Goal: Obtain resource: Obtain resource

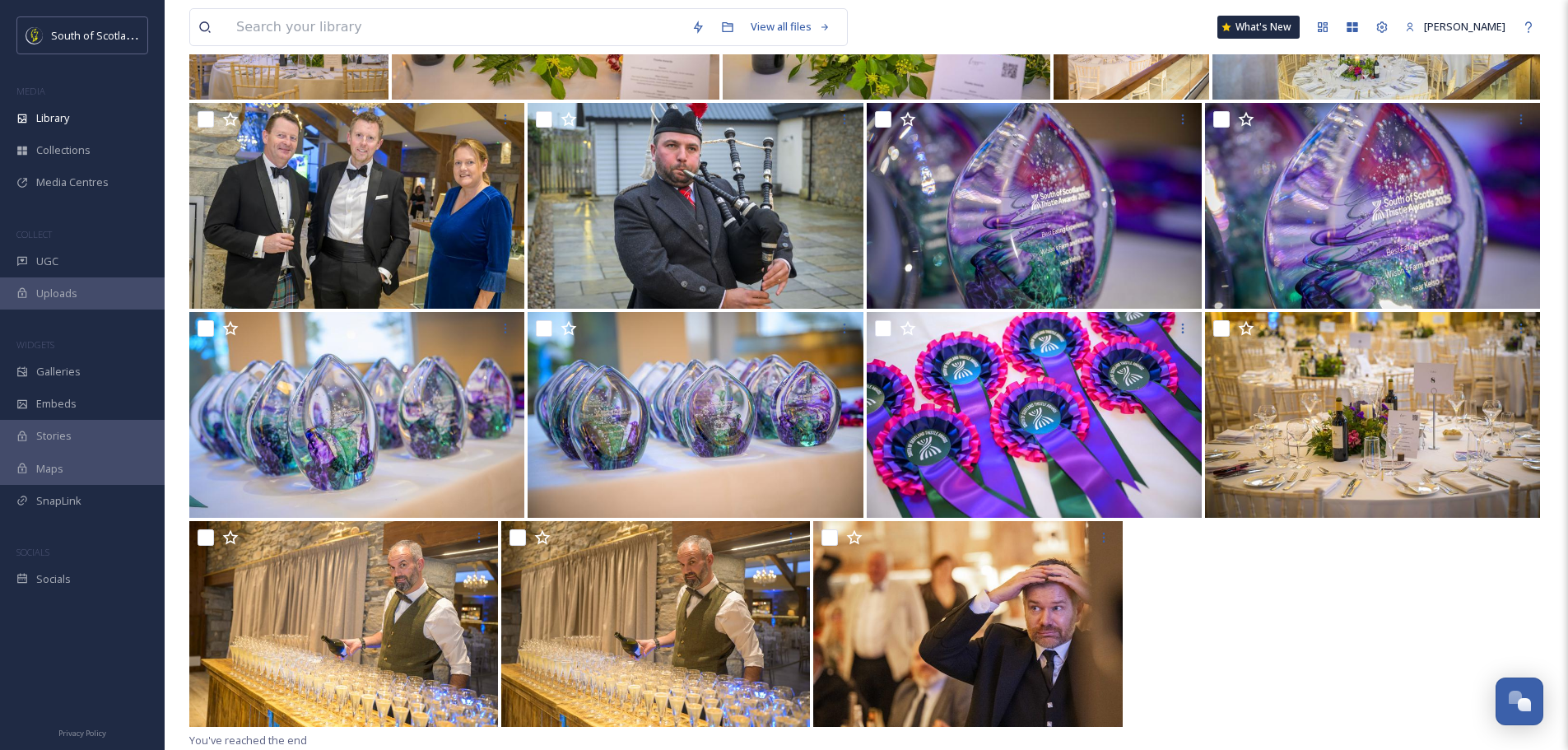
scroll to position [11200, 0]
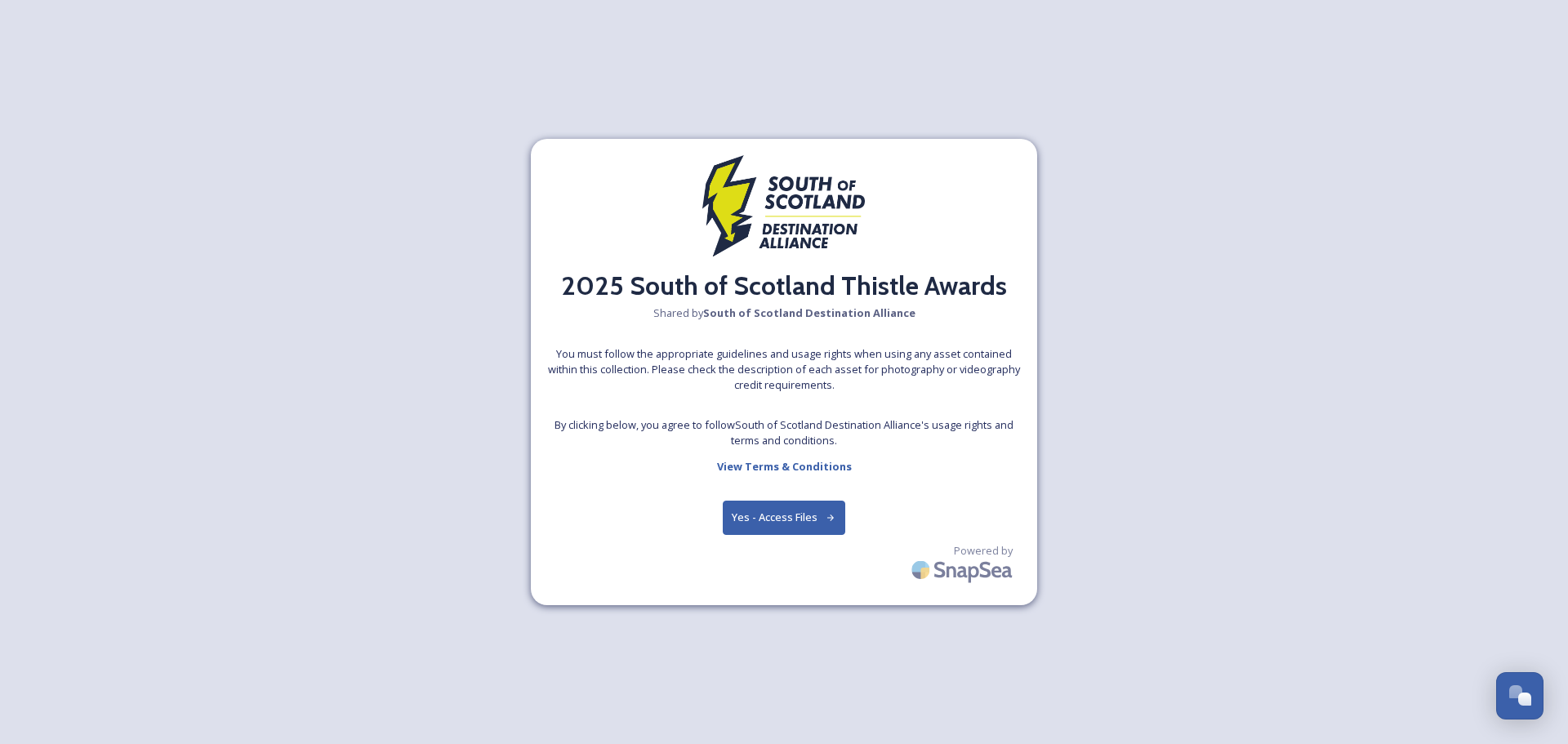
click at [821, 522] on button "Yes - Access Files" at bounding box center [784, 517] width 123 height 33
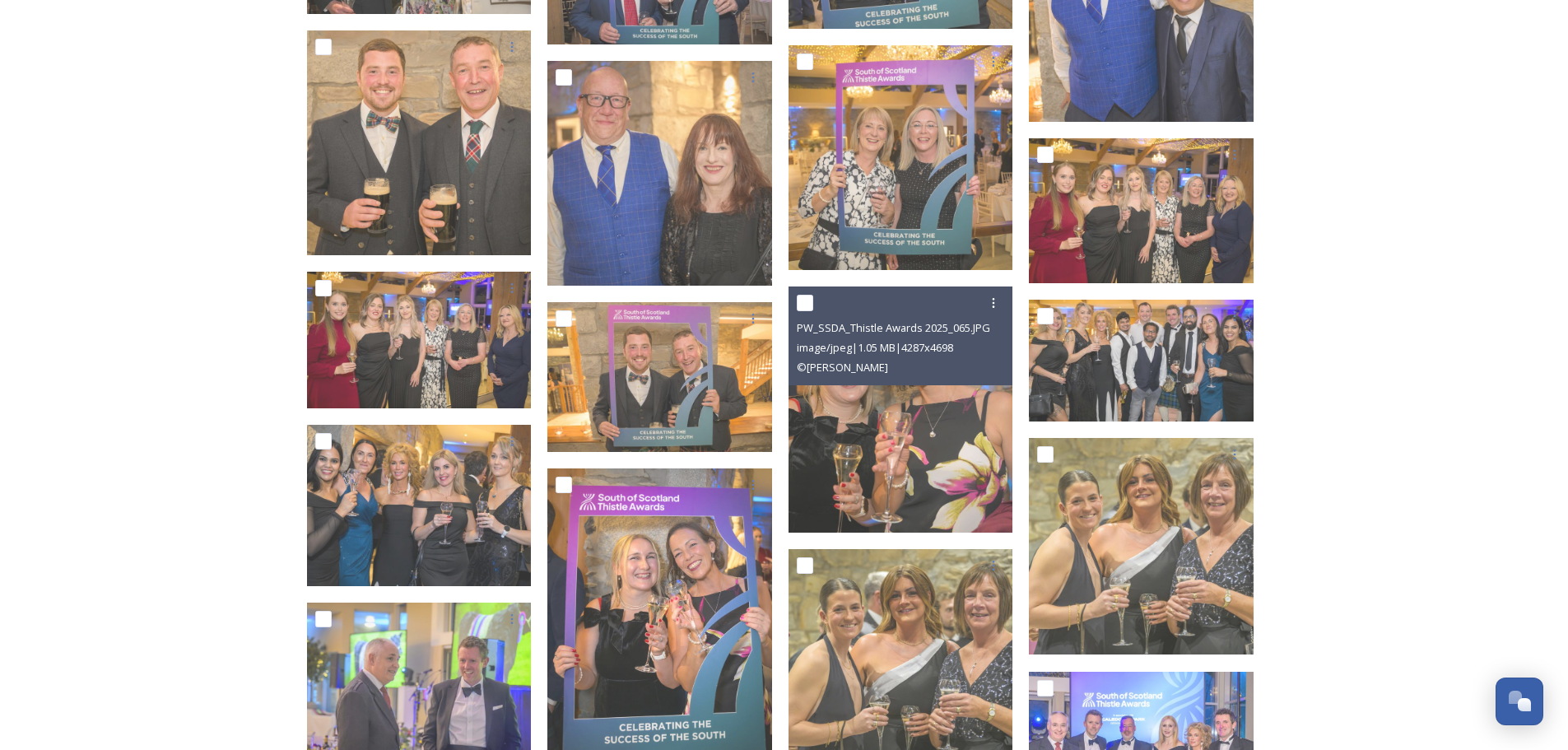
scroll to position [5431, 0]
